Goal: Transaction & Acquisition: Subscribe to service/newsletter

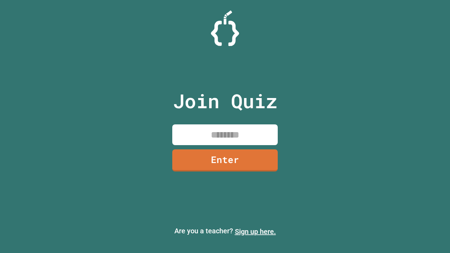
click at [255, 232] on link "Sign up here." at bounding box center [255, 232] width 41 height 8
